Goal: Task Accomplishment & Management: Manage account settings

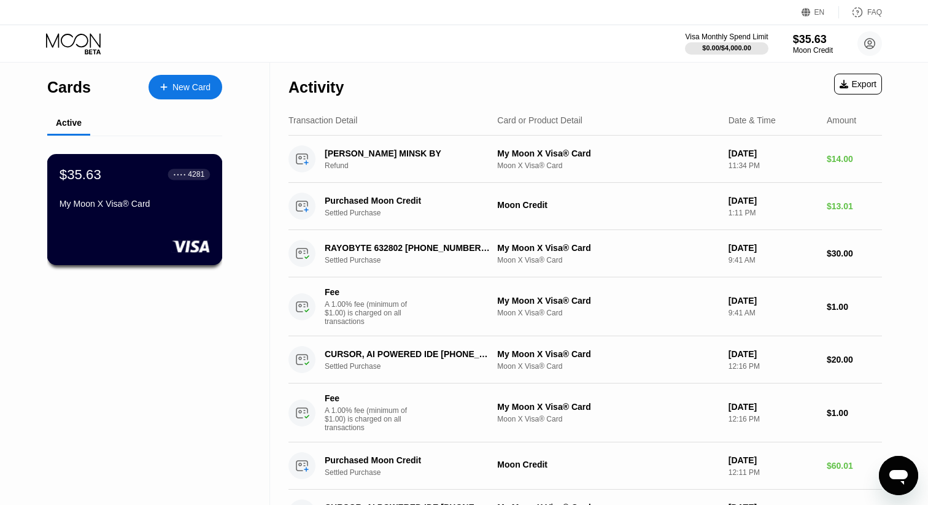
click at [136, 217] on div "$35.63 ● ● ● ● 4281 My Moon X Visa® Card" at bounding box center [134, 209] width 175 height 111
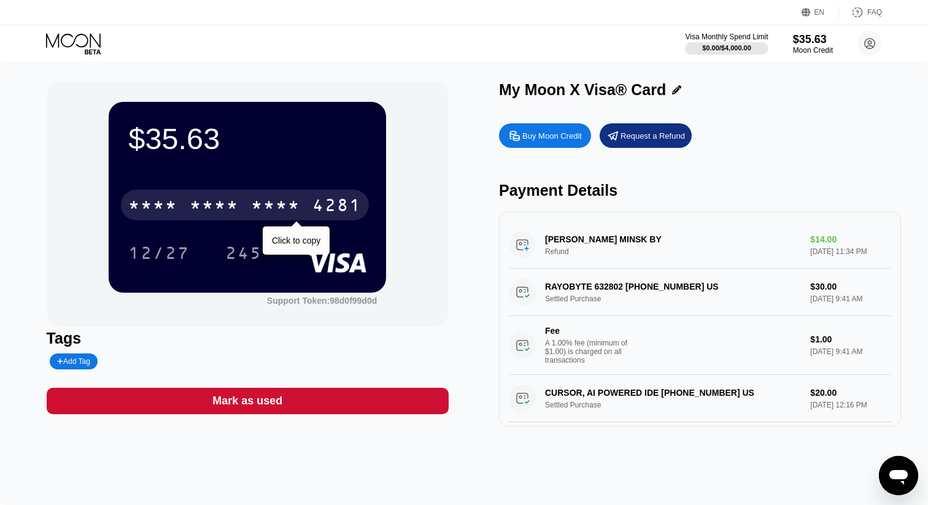
click at [217, 215] on div "* * * *" at bounding box center [214, 207] width 49 height 20
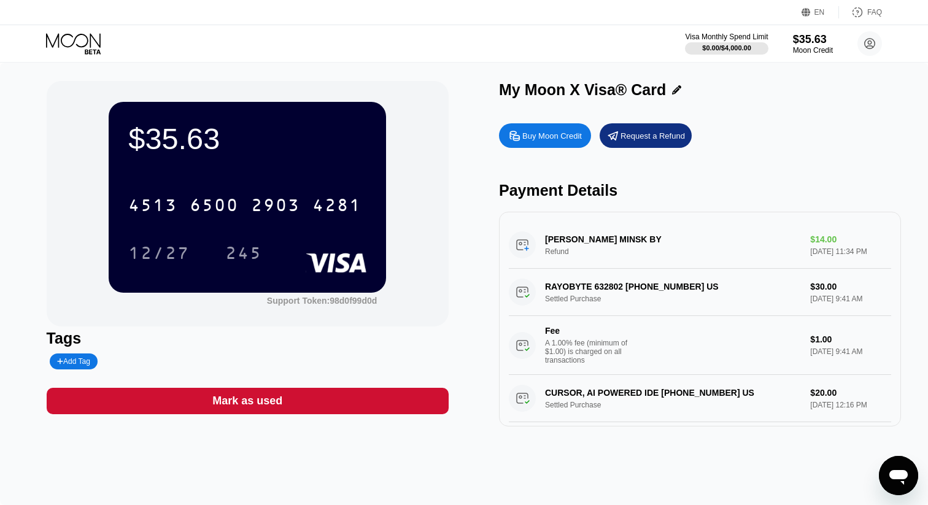
click at [761, 109] on div "My Moon X Visa® Card Buy Moon Credit Request a Refund Payment Details VALERII O…" at bounding box center [700, 253] width 402 height 345
